Goal: Book appointment/travel/reservation

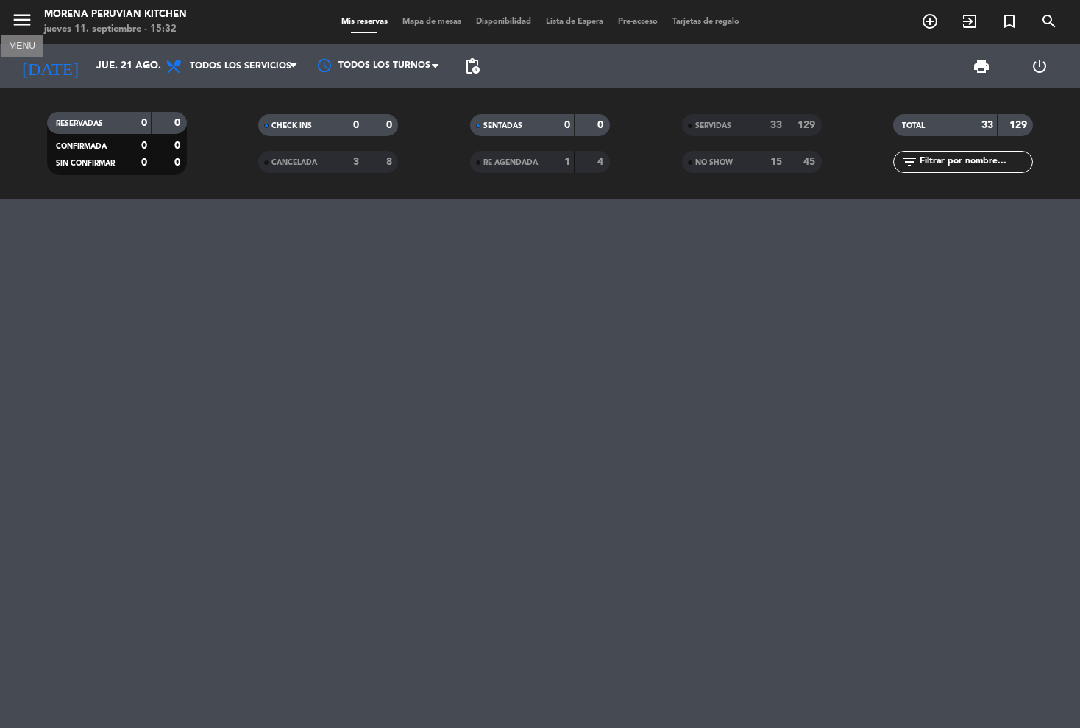
click at [28, 17] on icon "menu" at bounding box center [22, 20] width 22 height 22
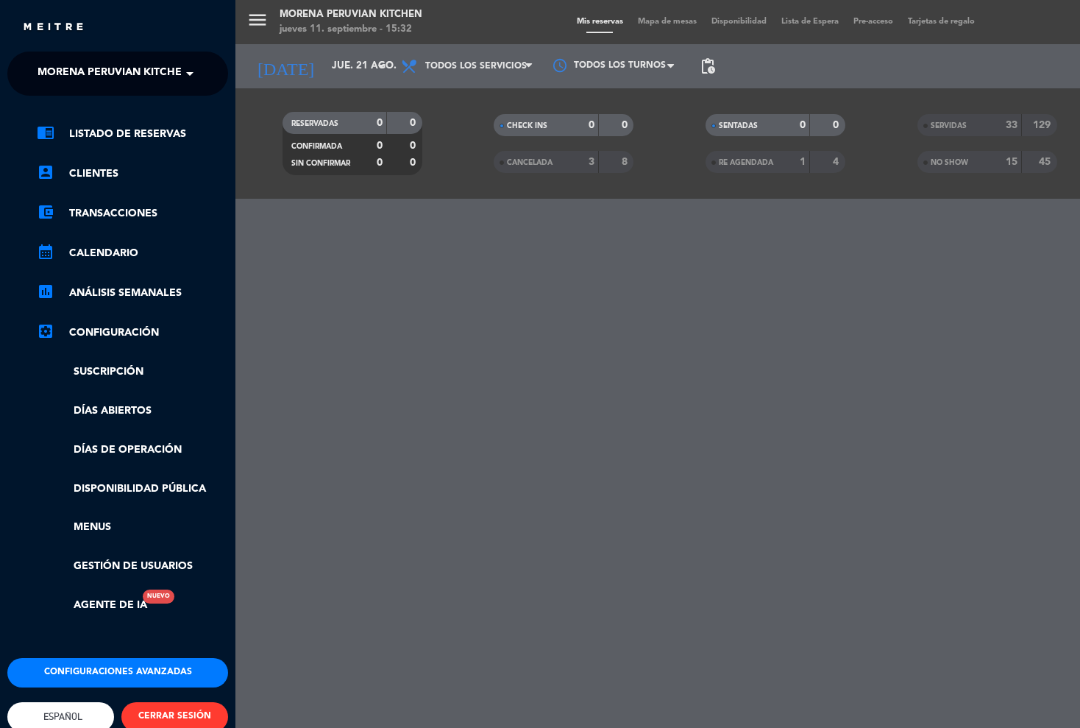
click at [79, 83] on span "Morena Peruvian Kitchen" at bounding box center [114, 73] width 152 height 31
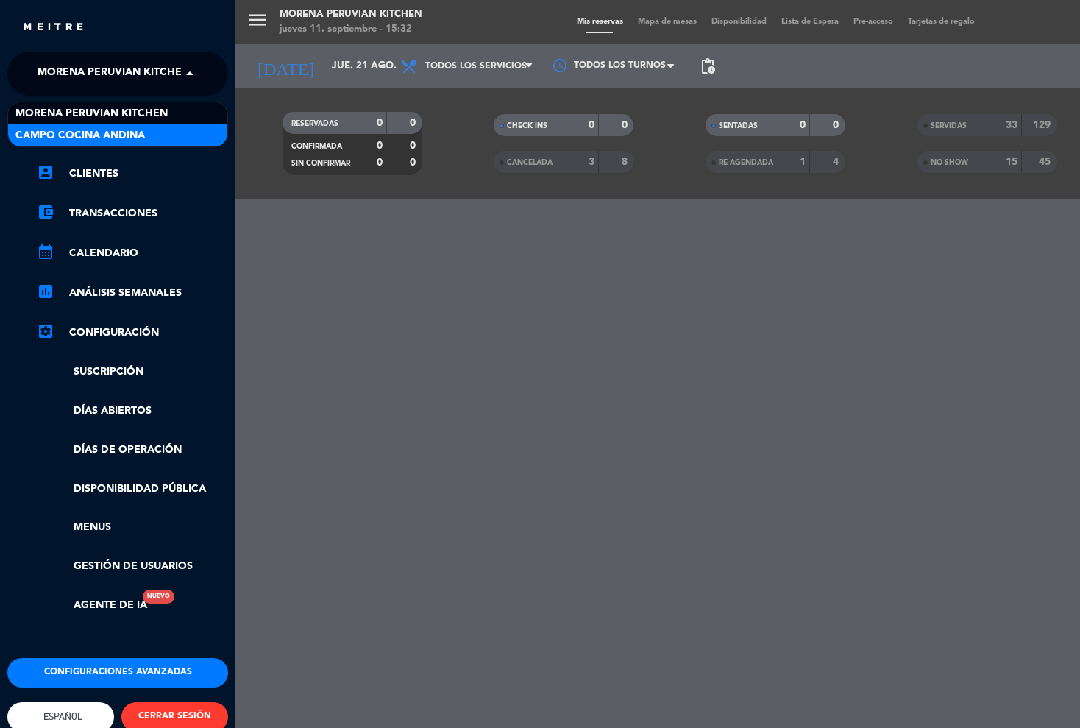
click at [58, 132] on span "Campo Cocina Andina" at bounding box center [80, 135] width 130 height 17
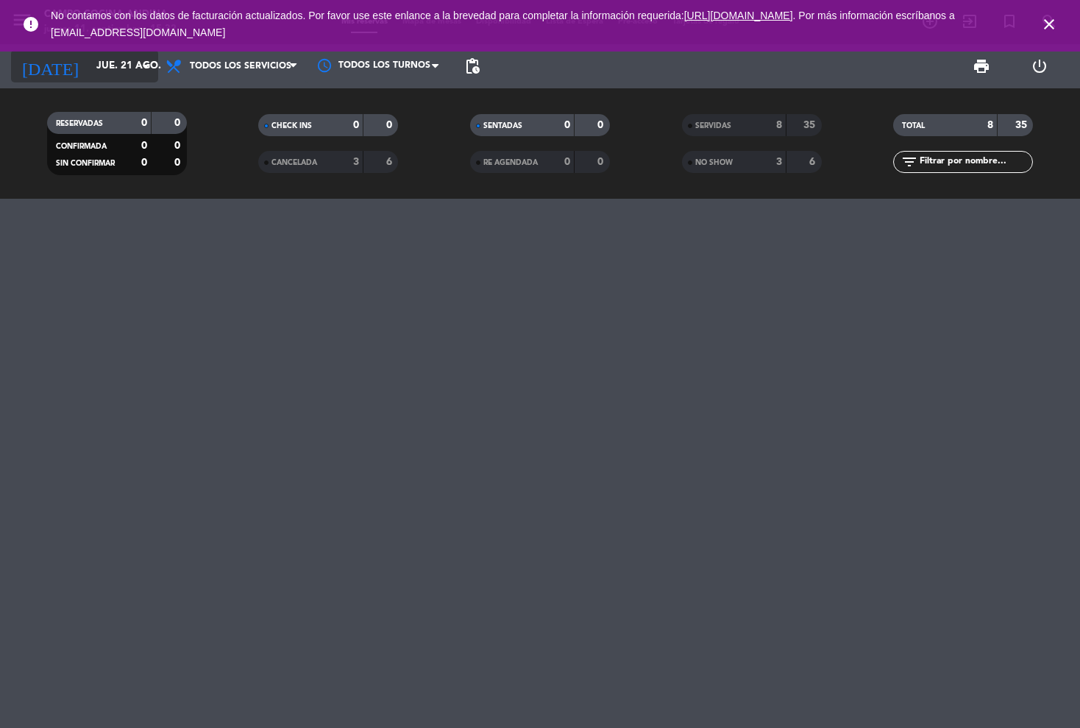
click at [89, 64] on input "jue. 21 ago." at bounding box center [155, 66] width 132 height 26
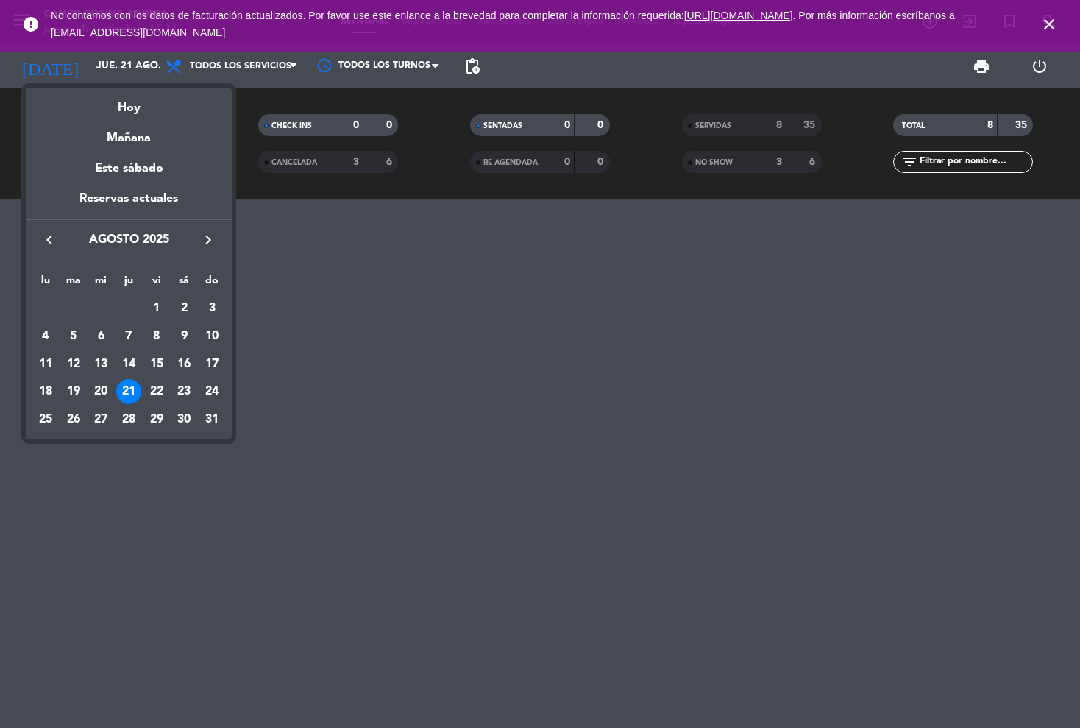
click at [205, 241] on icon "keyboard_arrow_right" at bounding box center [208, 240] width 18 height 18
click at [157, 367] on div "12" at bounding box center [156, 364] width 25 height 25
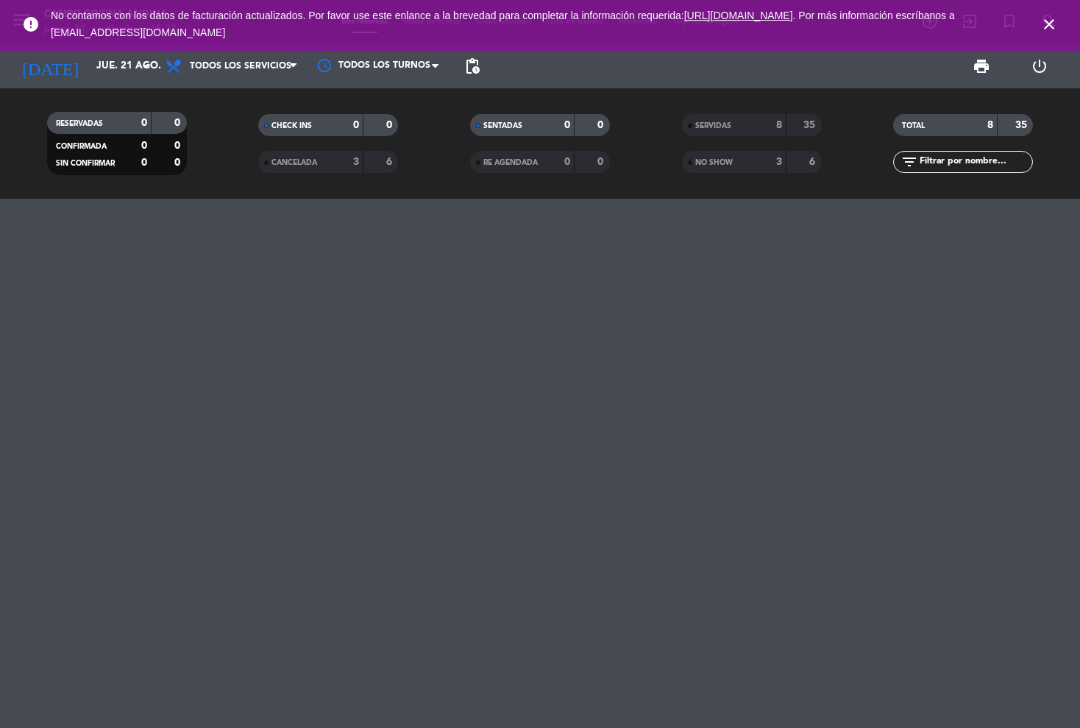
type input "[DATE]"
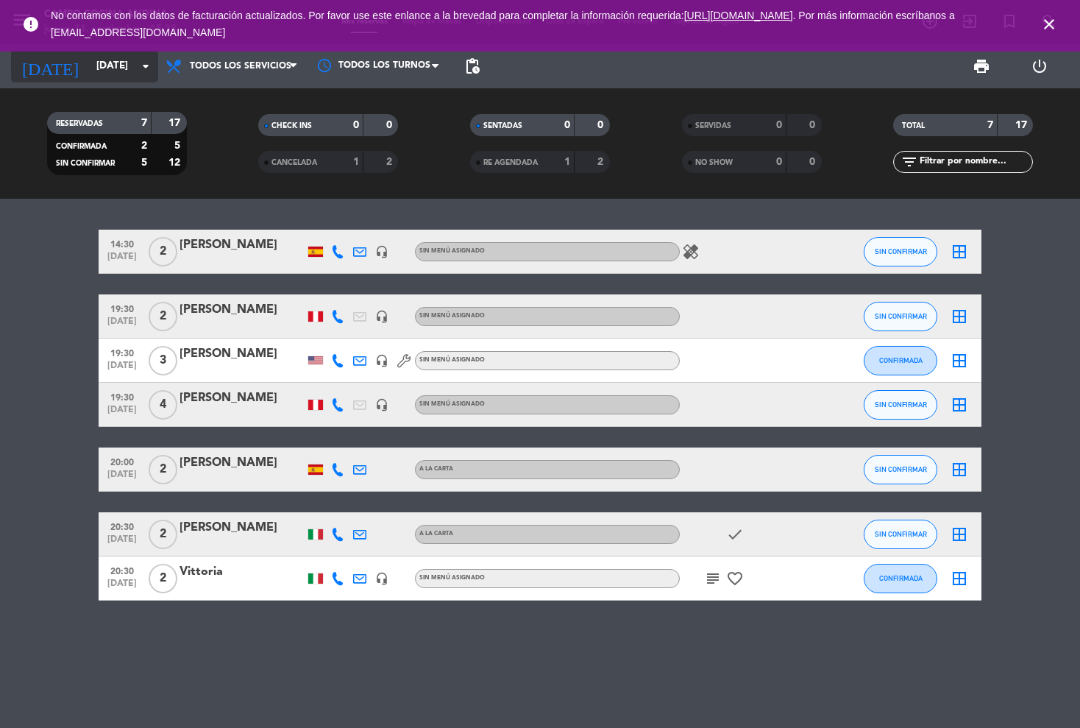
click at [146, 65] on icon "arrow_drop_down" at bounding box center [146, 66] width 18 height 18
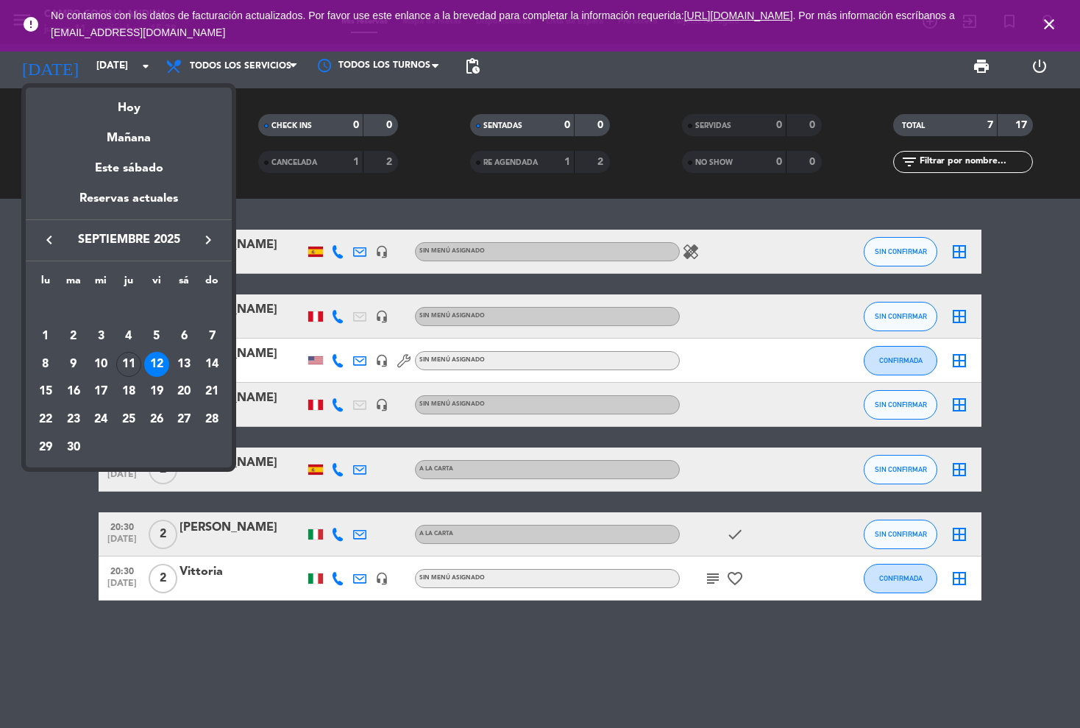
click at [157, 361] on div "12" at bounding box center [156, 364] width 25 height 25
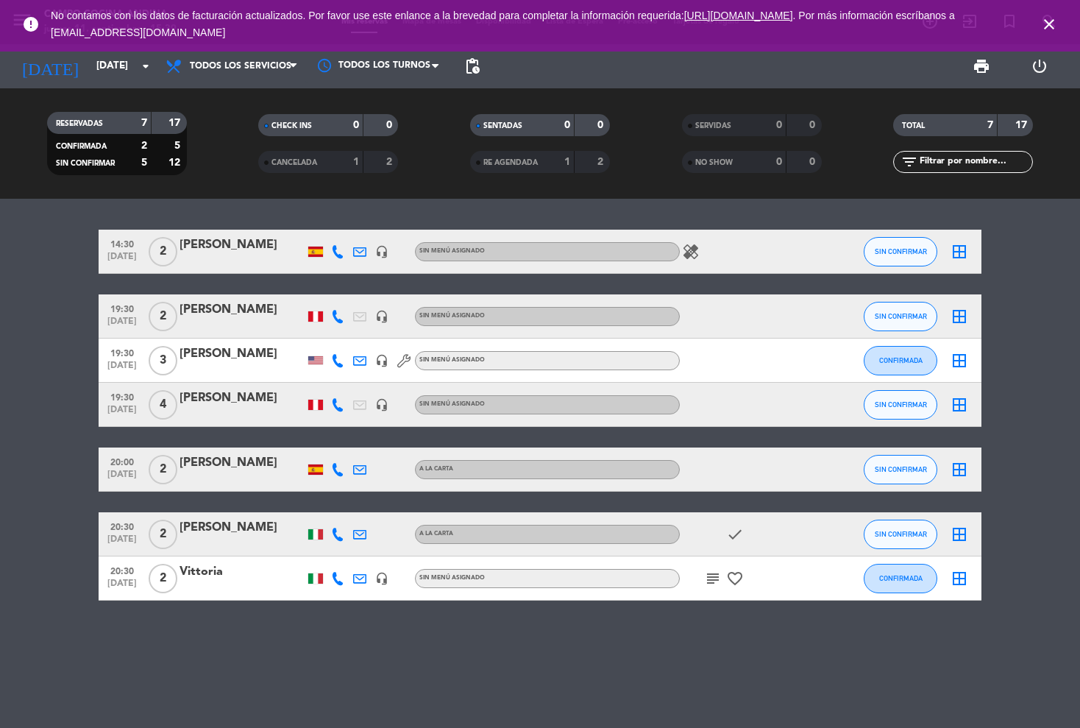
click at [1048, 18] on icon "close" at bounding box center [1050, 24] width 18 height 18
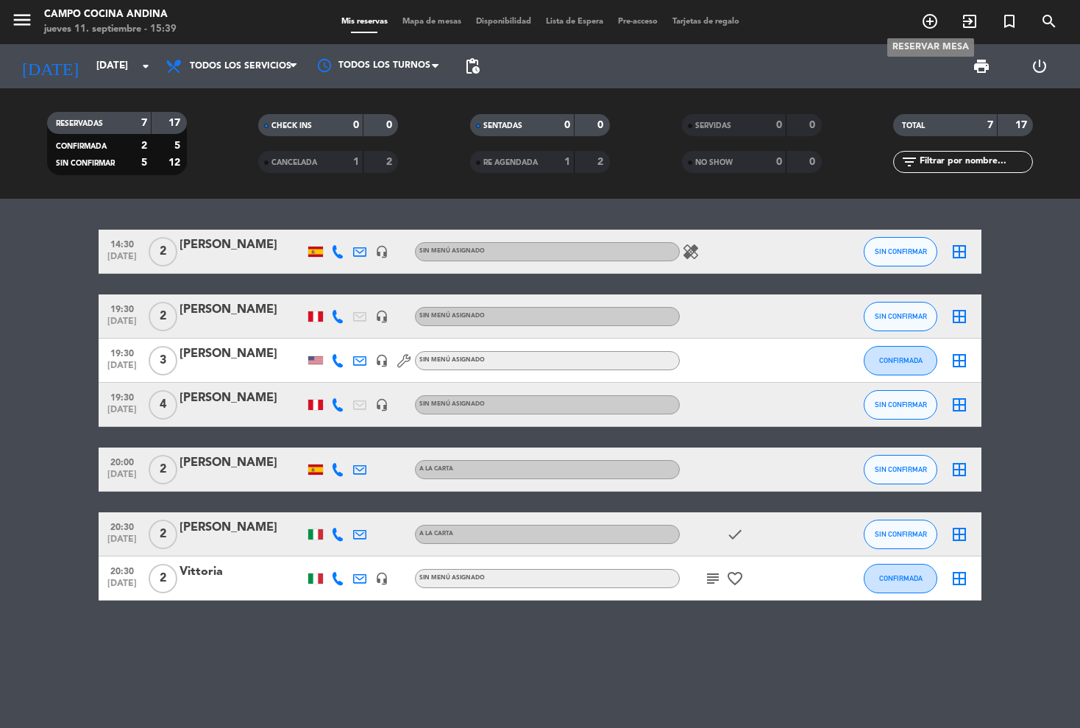
click at [926, 26] on icon "add_circle_outline" at bounding box center [930, 22] width 18 height 18
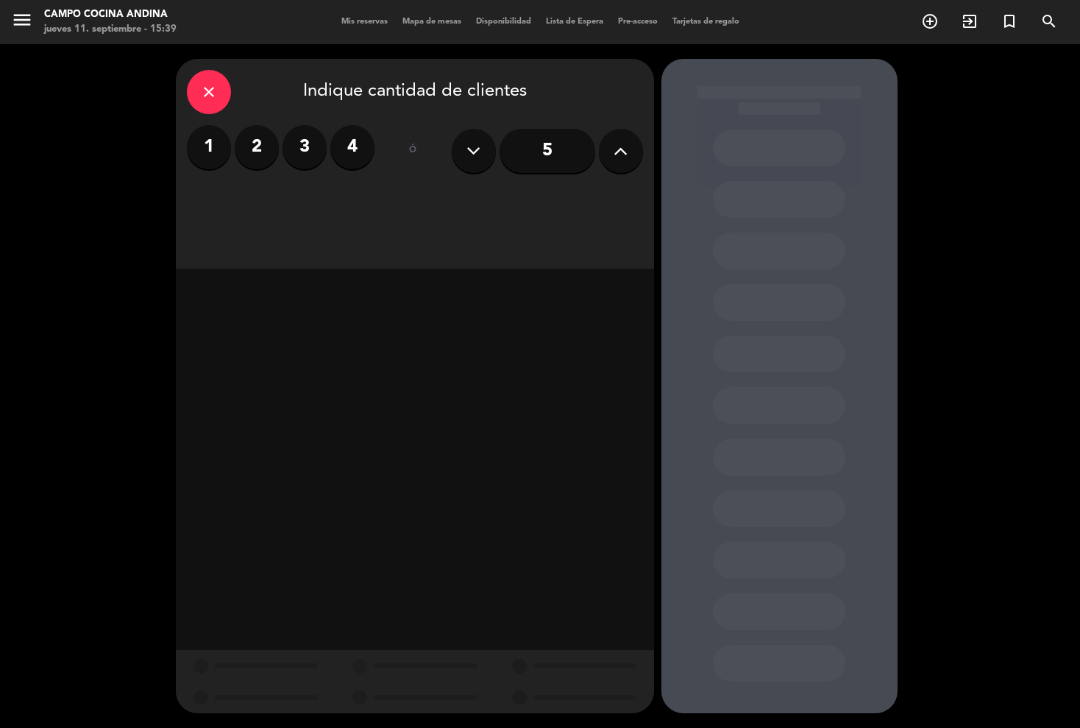
click at [360, 152] on label "4" at bounding box center [352, 147] width 44 height 44
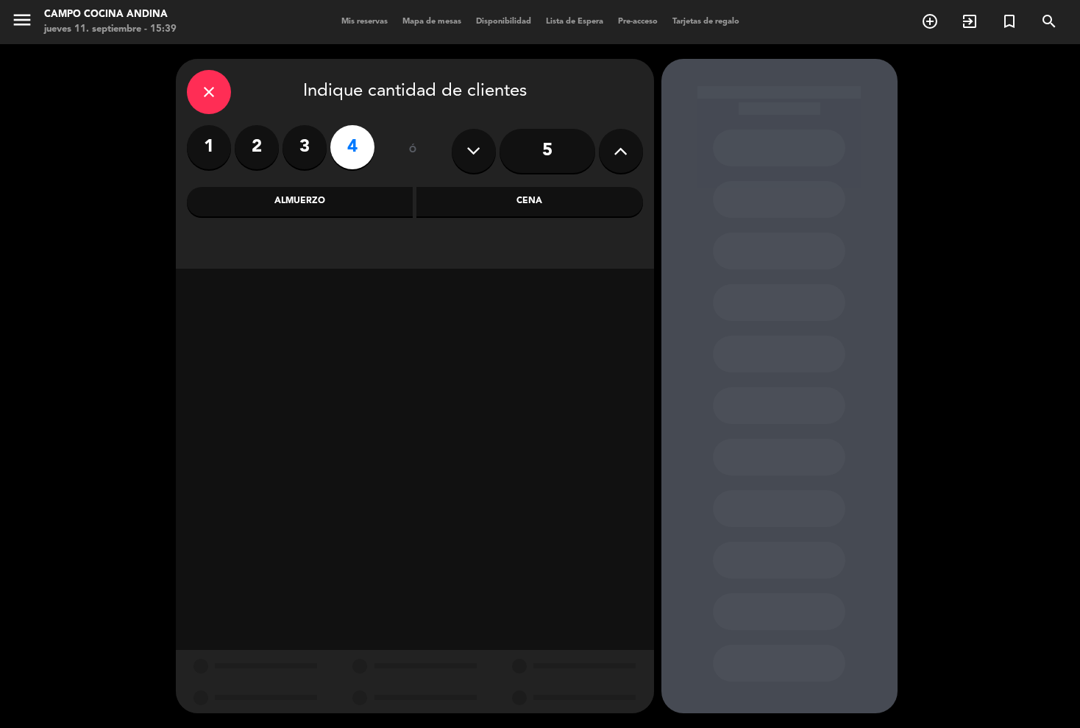
click at [483, 209] on div "Cena" at bounding box center [530, 201] width 227 height 29
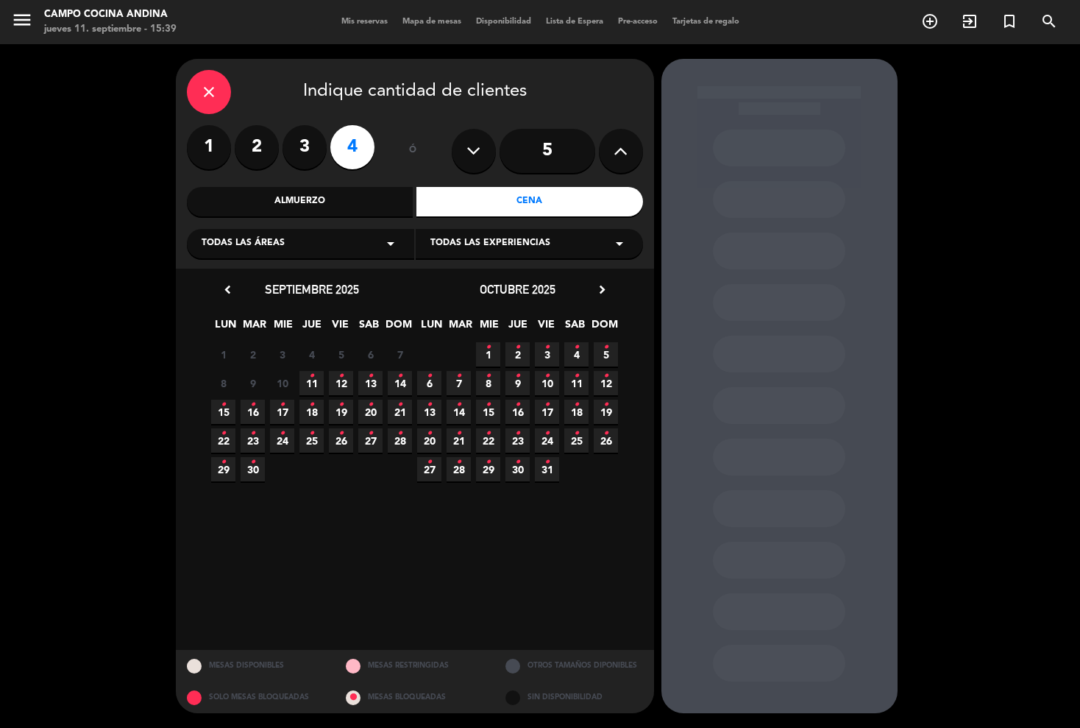
click at [340, 382] on icon "•" at bounding box center [341, 376] width 5 height 24
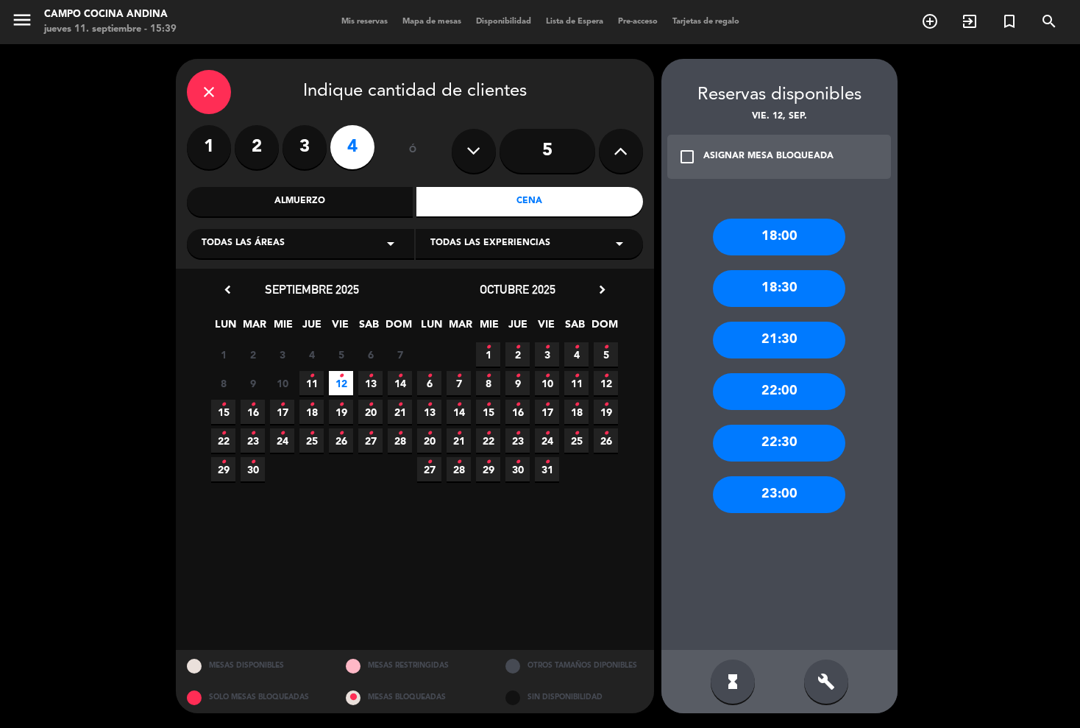
click at [693, 159] on icon "check_box_outline_blank" at bounding box center [688, 157] width 18 height 18
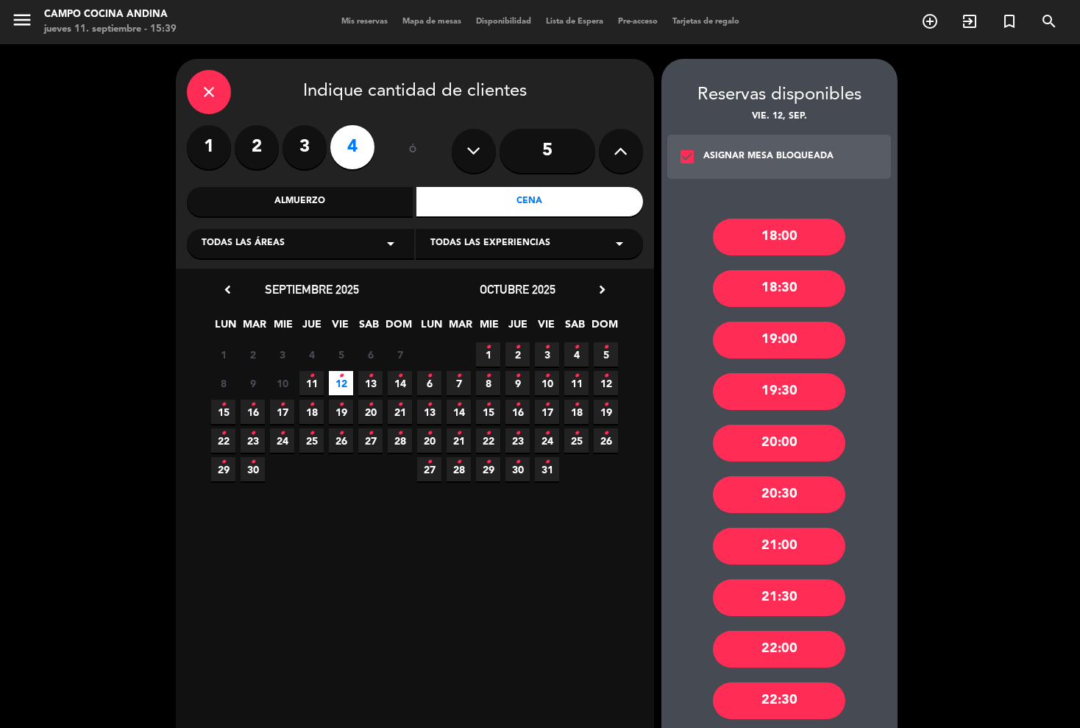
click at [747, 395] on div "19:30" at bounding box center [779, 391] width 132 height 37
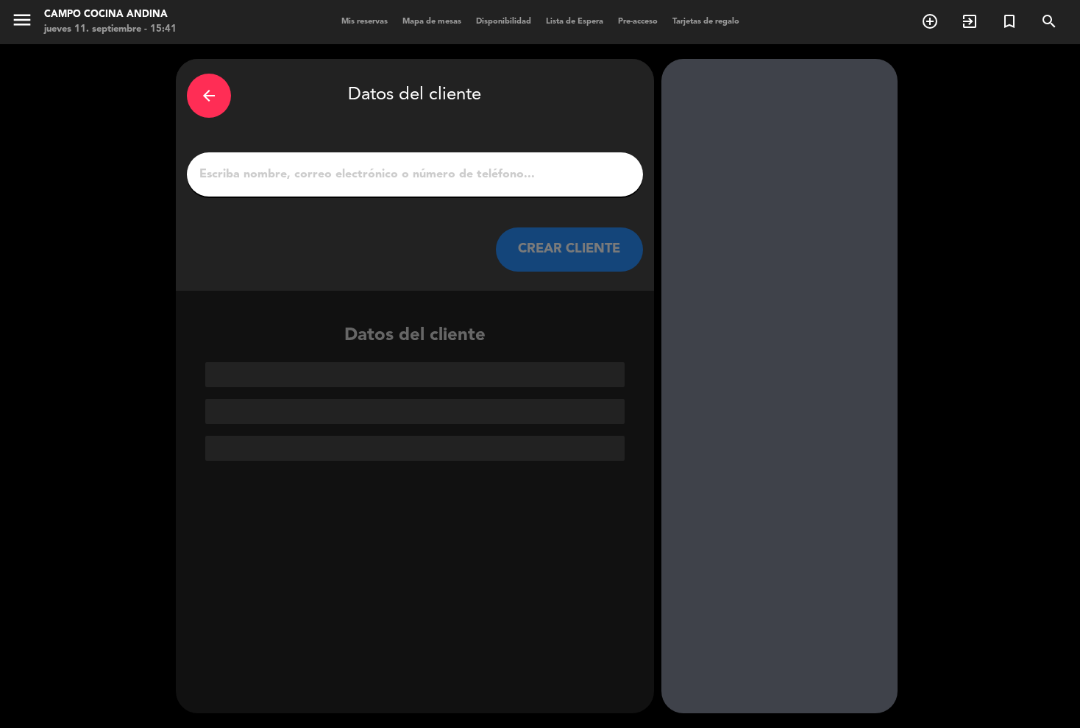
click at [248, 171] on input "1" at bounding box center [415, 174] width 434 height 21
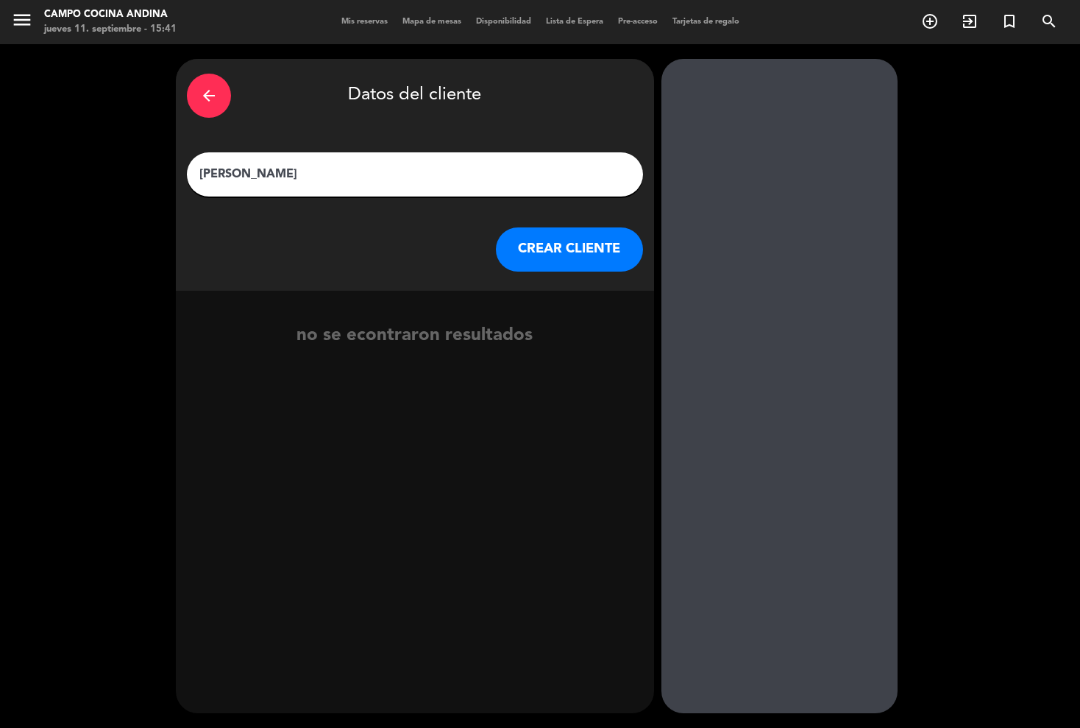
type input "[PERSON_NAME]"
click at [550, 261] on button "CREAR CLIENTE" at bounding box center [569, 249] width 147 height 44
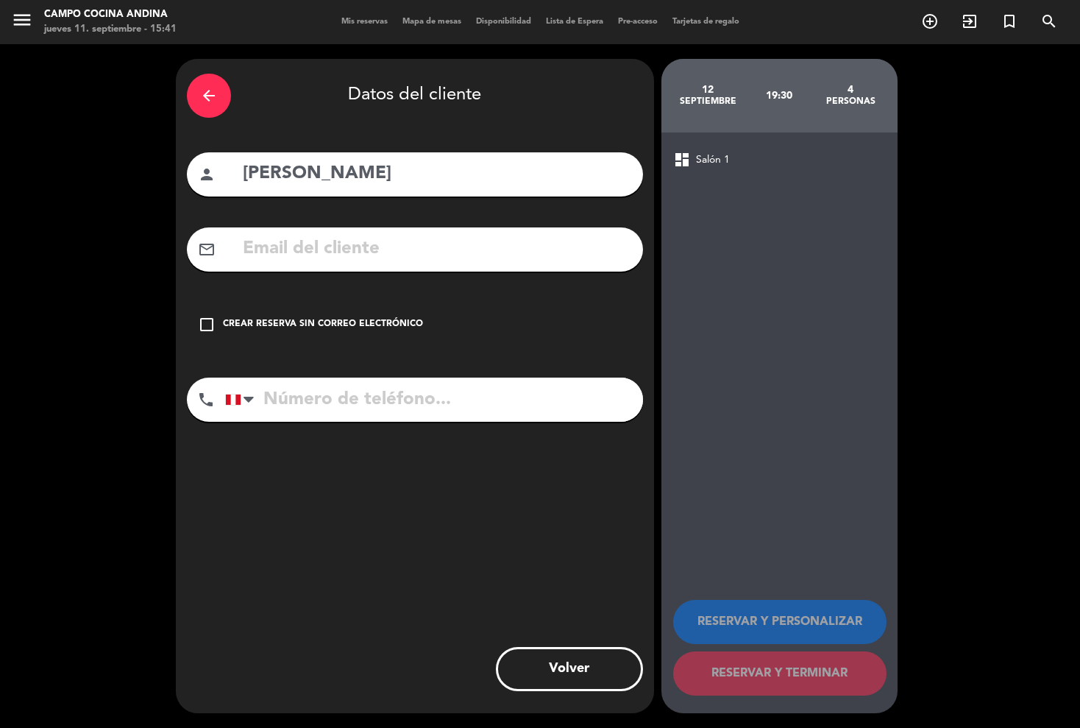
click at [204, 321] on icon "check_box_outline_blank" at bounding box center [207, 325] width 18 height 18
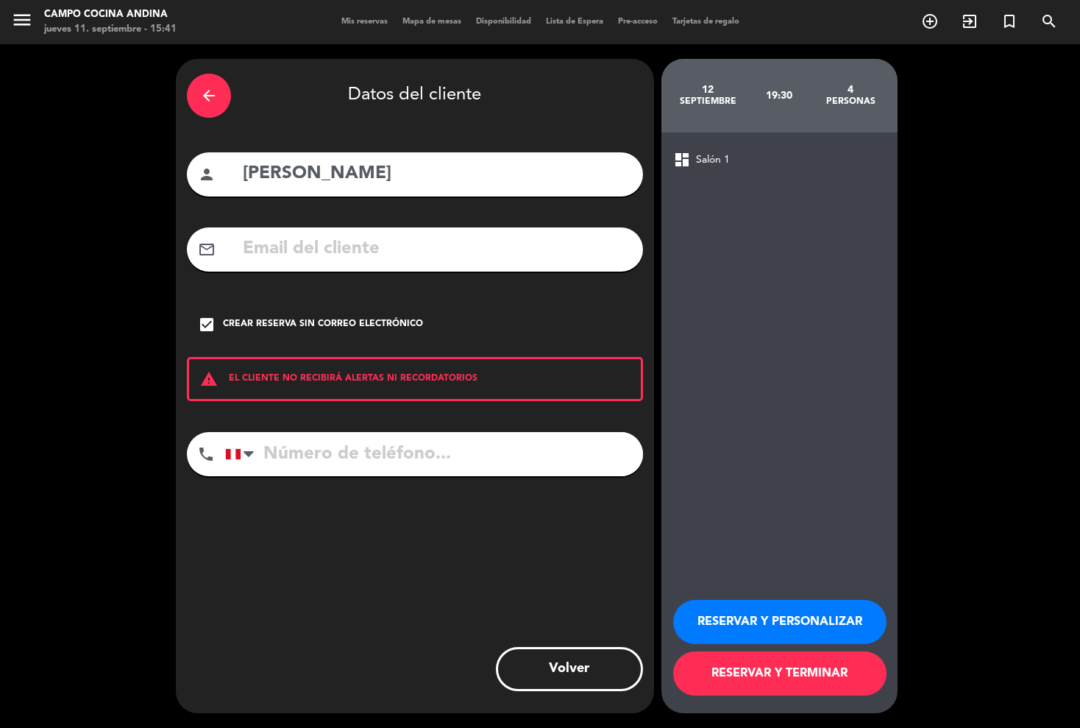
click at [297, 453] on input "tel" at bounding box center [434, 454] width 418 height 44
type input "926 909 497"
click at [735, 628] on button "RESERVAR Y PERSONALIZAR" at bounding box center [779, 622] width 213 height 44
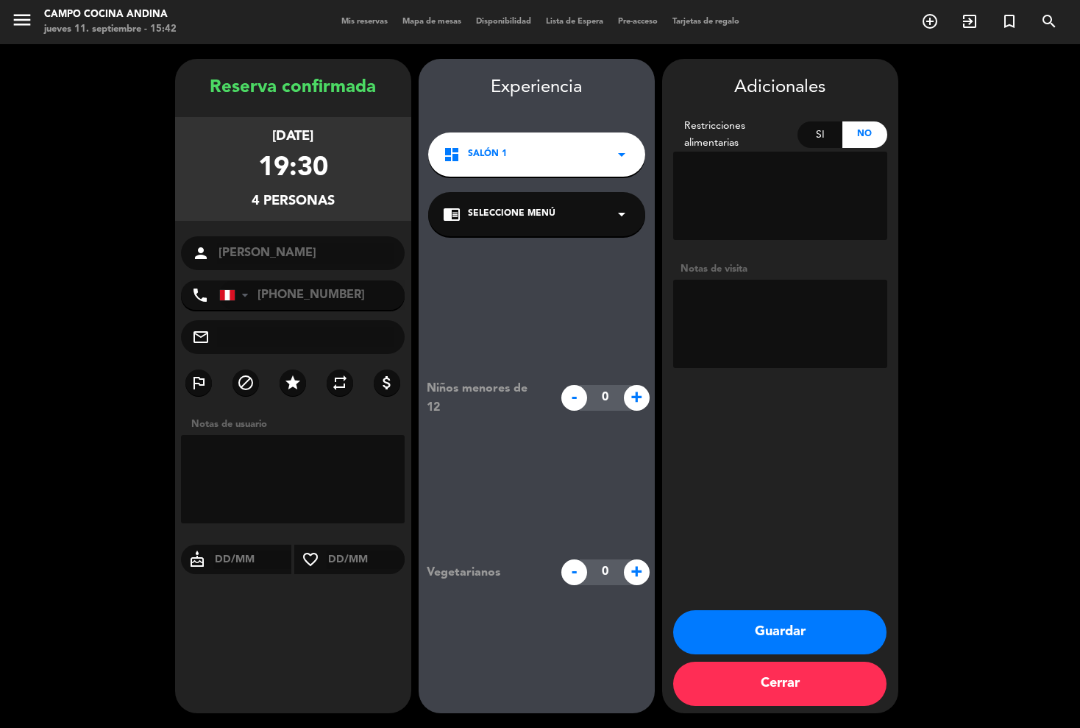
click at [283, 461] on textarea at bounding box center [293, 479] width 224 height 88
drag, startPoint x: 371, startPoint y: 507, endPoint x: 183, endPoint y: 450, distance: 196.8
click at [183, 450] on textarea at bounding box center [293, 479] width 224 height 88
type textarea "EL NUMERO DE REFERENCIA ES [PERSON_NAME] DEL [GEOGRAPHIC_DATA]."
click at [700, 308] on textarea at bounding box center [780, 324] width 214 height 88
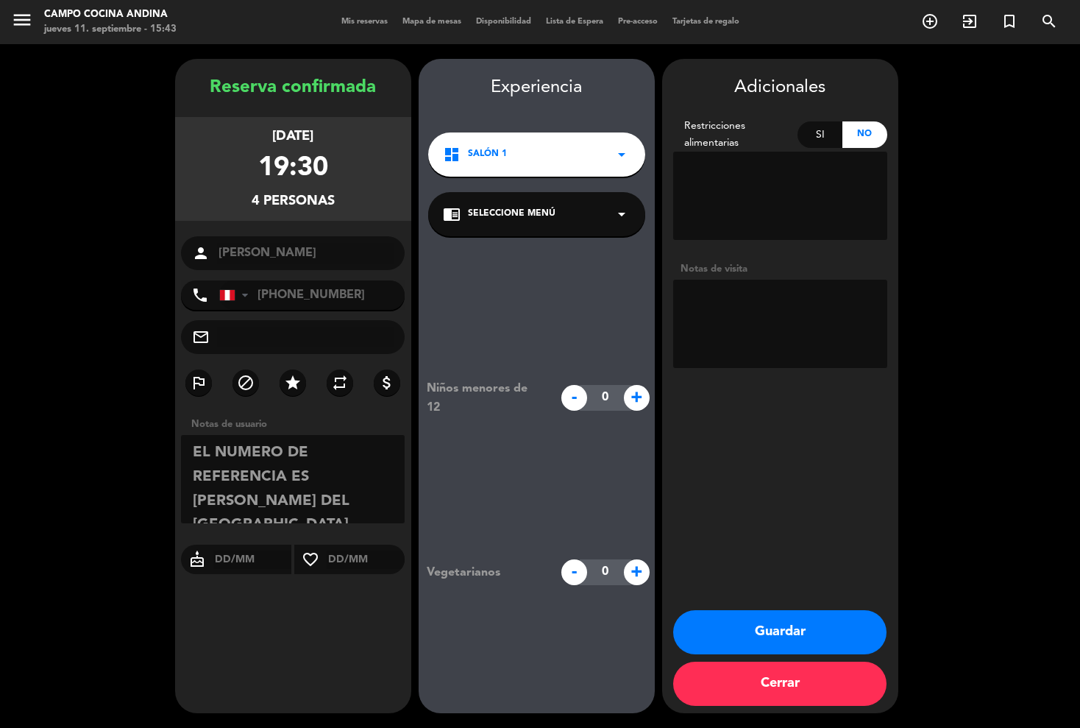
paste textarea "EL NUMERO DE REFERENCIA ES [PERSON_NAME] DEL [GEOGRAPHIC_DATA]."
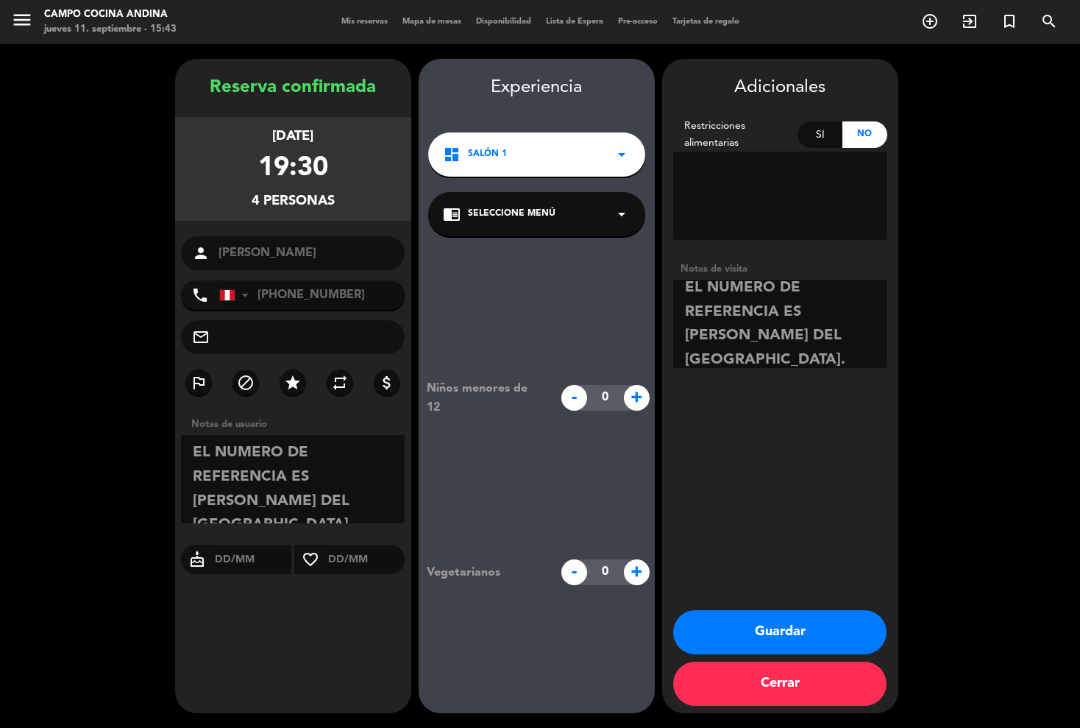
scroll to position [33, 0]
type textarea "EL NUMERO DE REFERENCIA ES [PERSON_NAME] DEL [GEOGRAPHIC_DATA]."
click at [765, 627] on button "Guardar" at bounding box center [779, 632] width 213 height 44
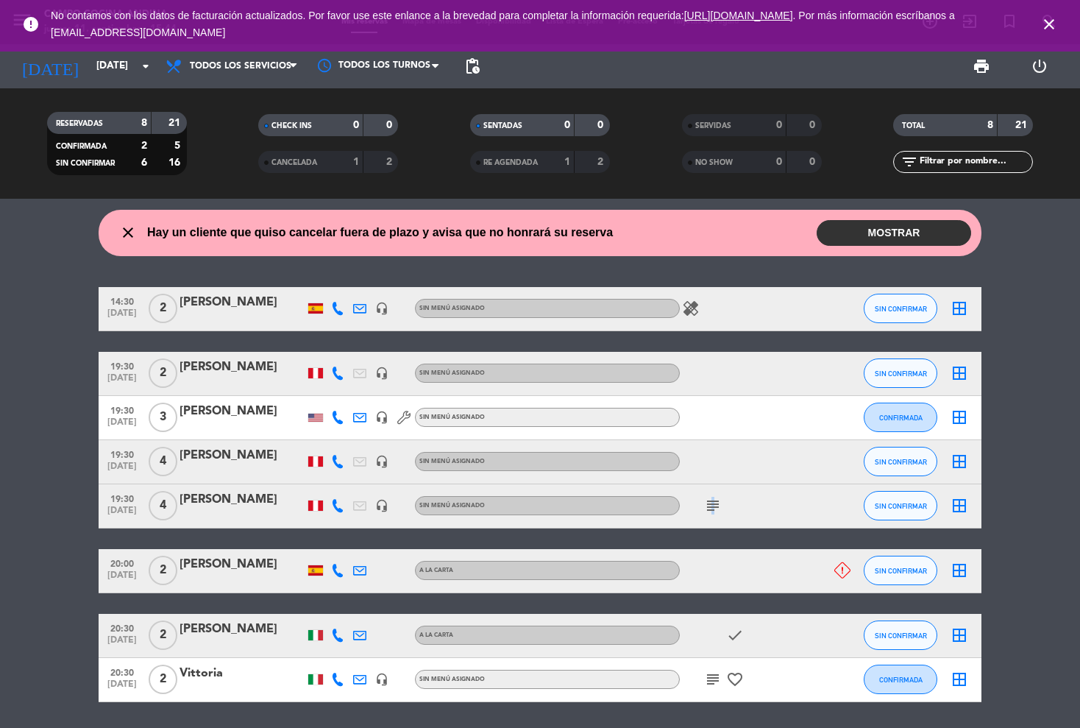
click at [711, 500] on icon "subject" at bounding box center [713, 506] width 18 height 18
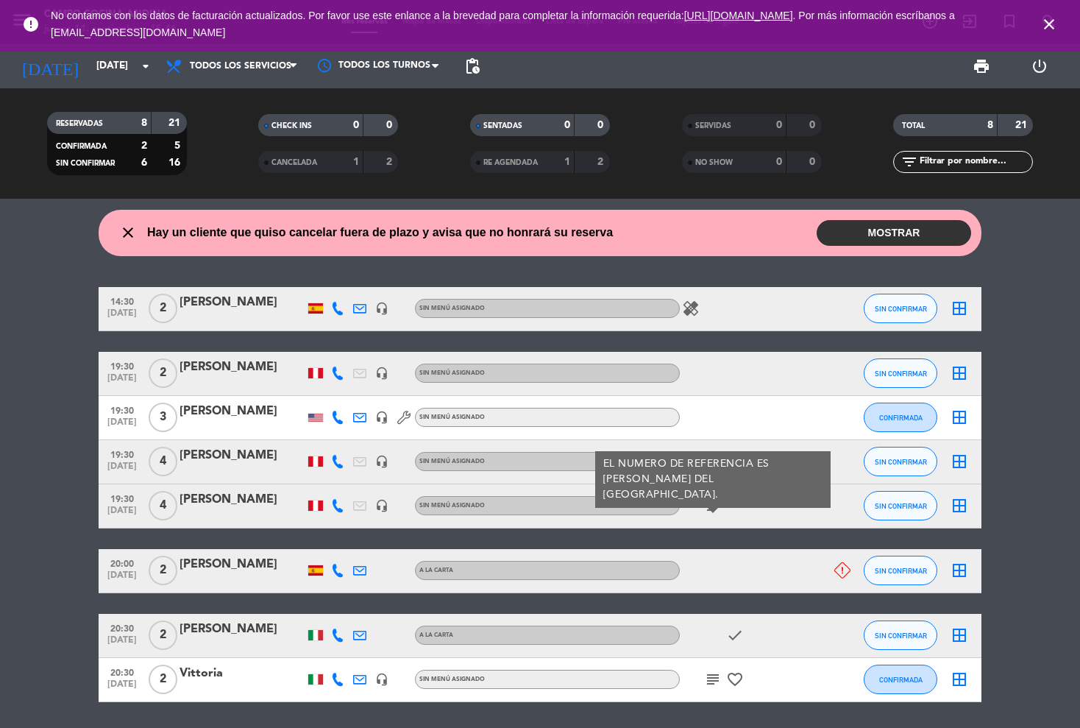
click at [1055, 25] on icon "close" at bounding box center [1050, 24] width 18 height 18
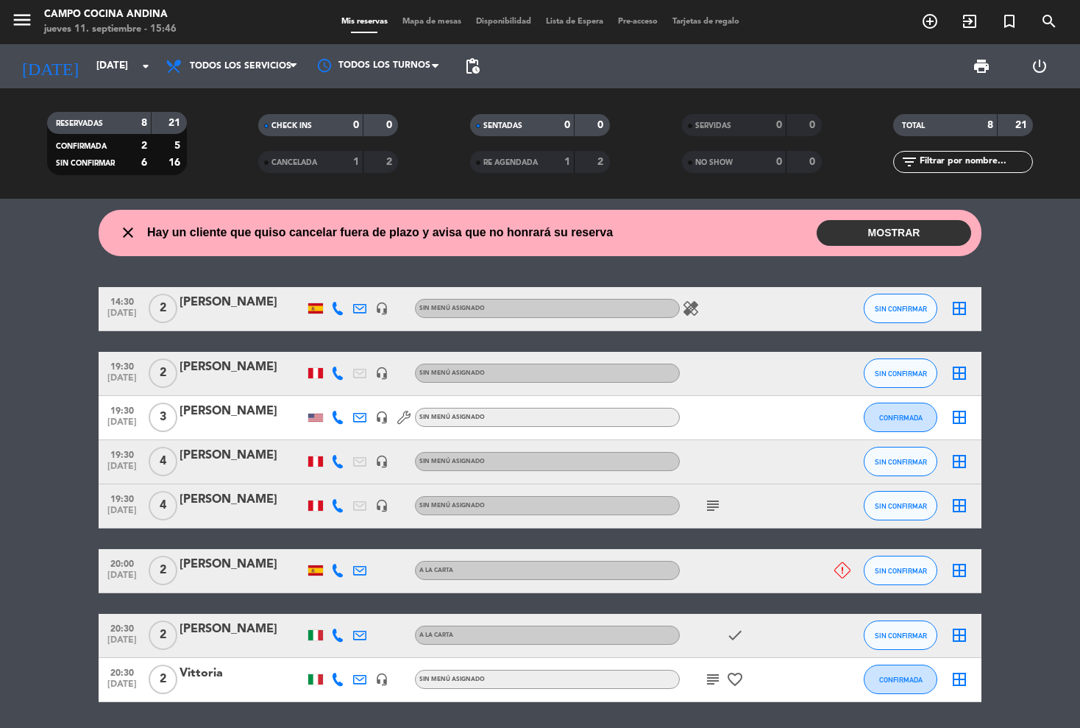
click at [83, 325] on bookings-row "14:30 [DATE] 2 [PERSON_NAME] headset_mic Sin menú asignado healing SIN CONFIRMA…" at bounding box center [540, 494] width 1080 height 415
click at [20, 13] on icon "menu" at bounding box center [22, 20] width 22 height 22
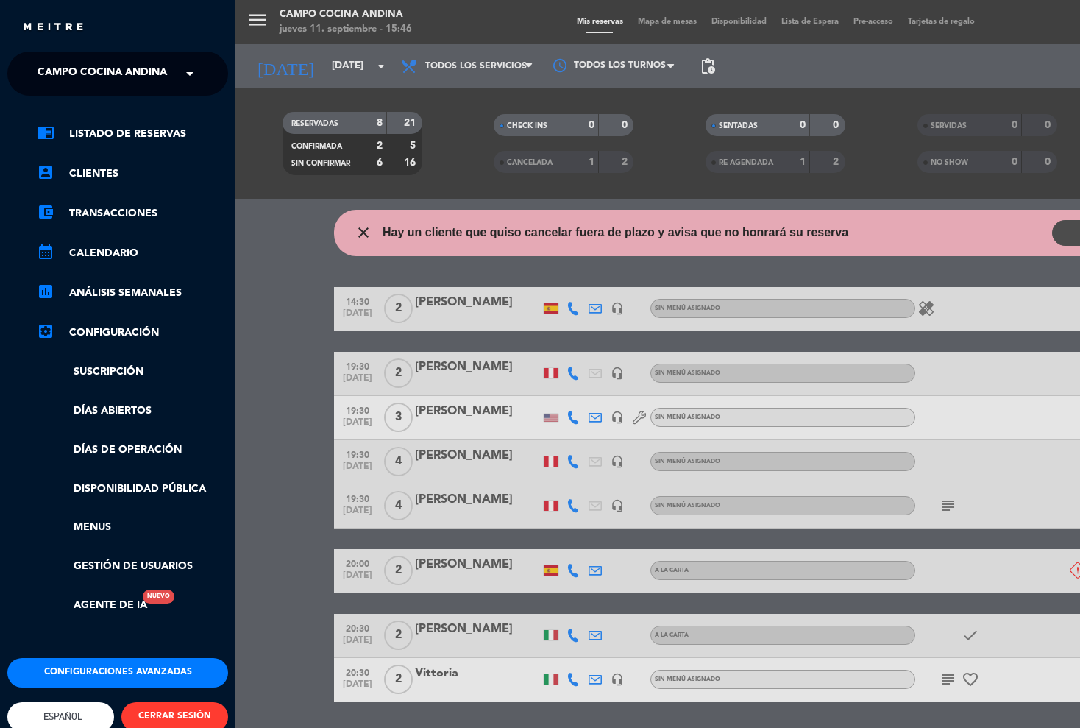
click at [88, 51] on div "close × Campo Cocina Andina × chrome_reader_mode Listado de Reservas account_bo…" at bounding box center [118, 364] width 236 height 728
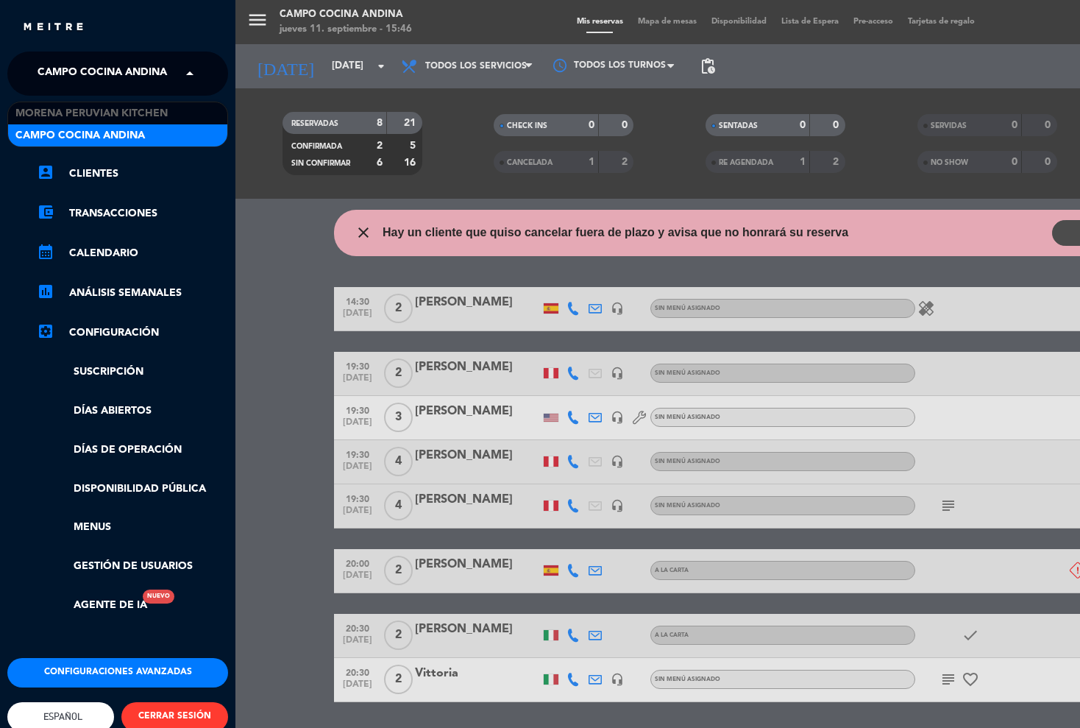
click at [90, 73] on span "Campo Cocina Andina" at bounding box center [103, 73] width 130 height 31
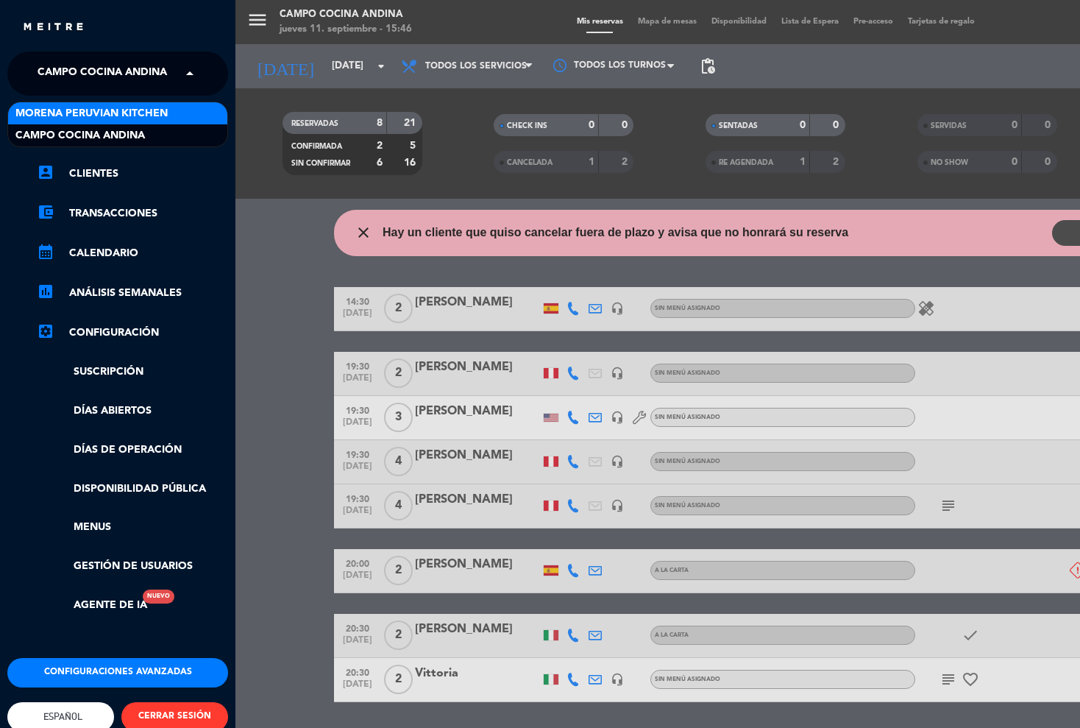
click at [72, 110] on span "Morena Peruvian Kitchen" at bounding box center [91, 113] width 152 height 17
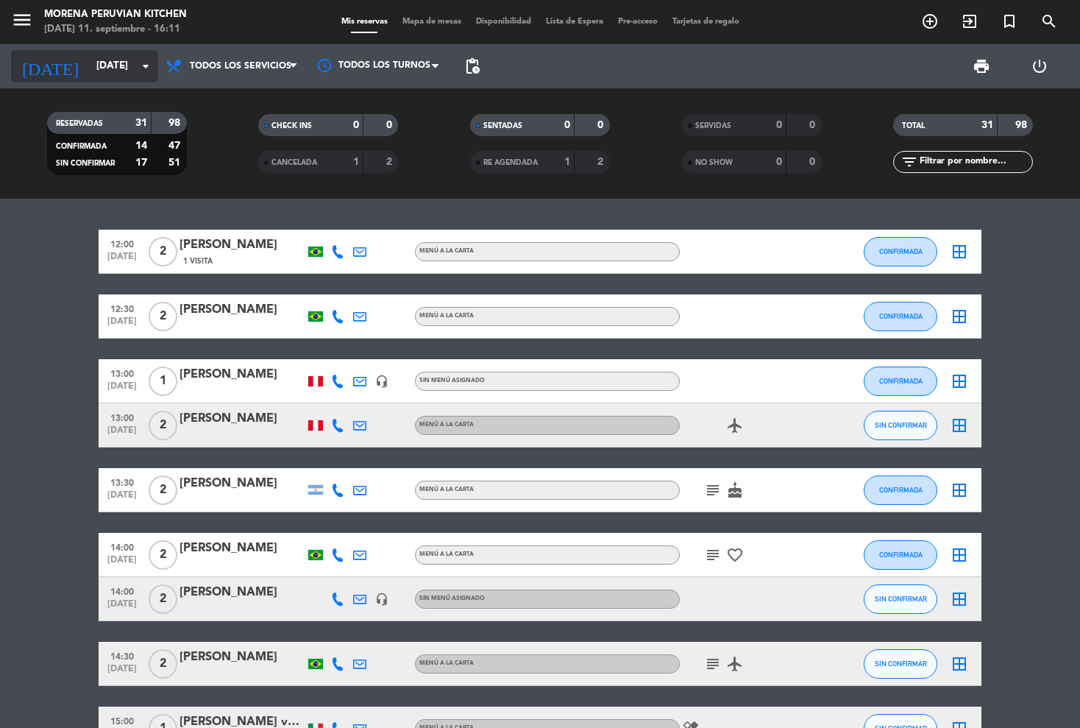
click at [89, 59] on input "[DATE]" at bounding box center [155, 66] width 132 height 26
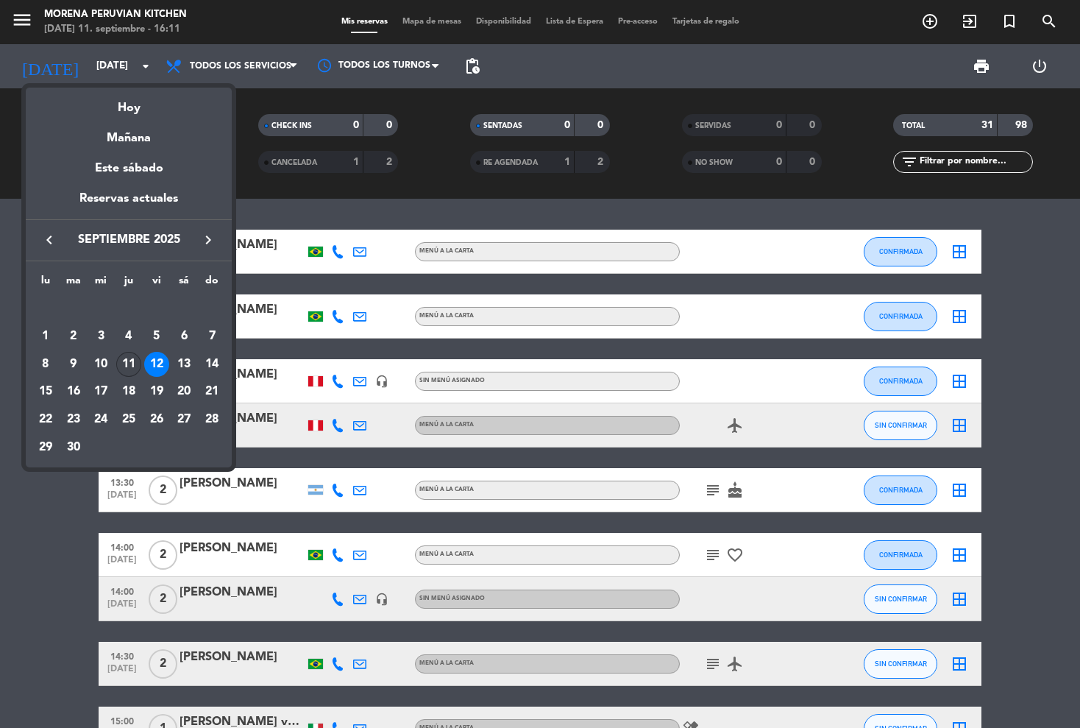
click at [130, 359] on div "11" at bounding box center [128, 364] width 25 height 25
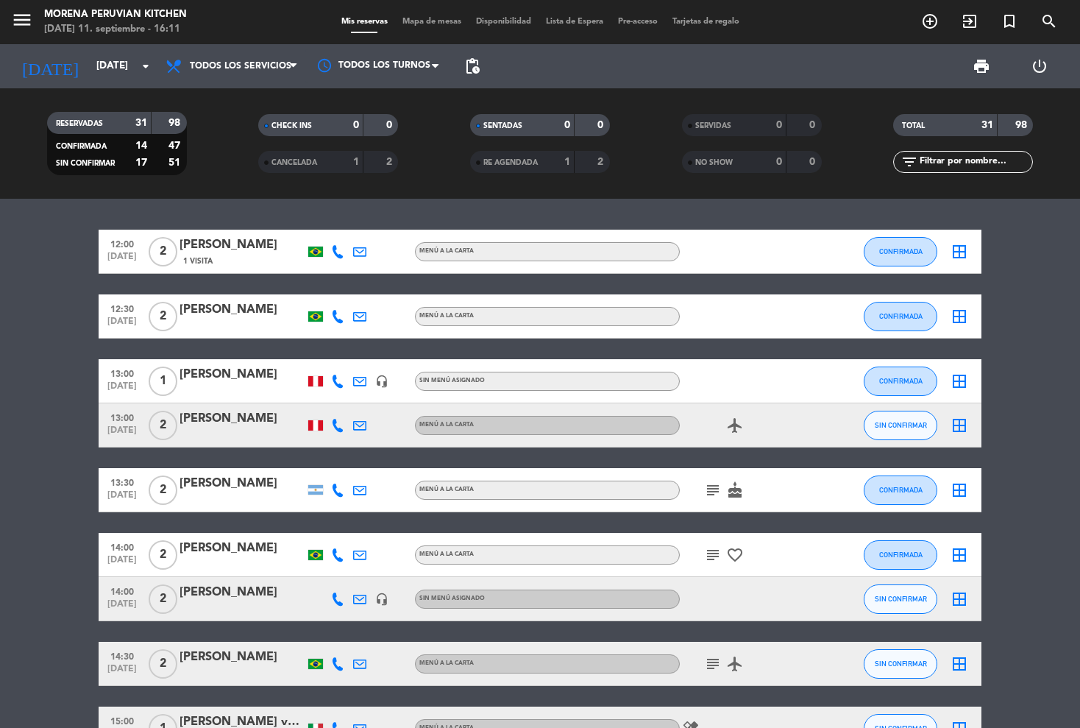
type input "[DEMOGRAPHIC_DATA][DATE]"
